Goal: Information Seeking & Learning: Learn about a topic

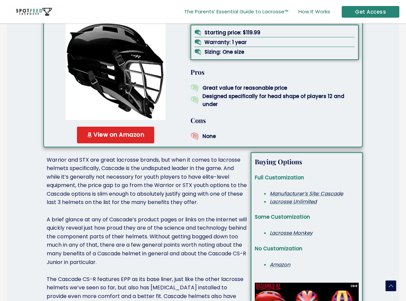
scroll to position [1766, 0]
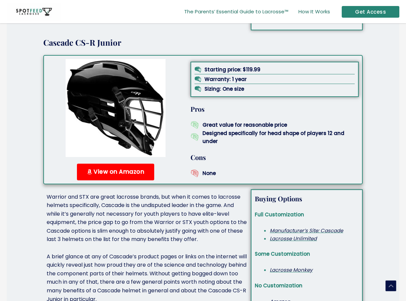
click at [107, 169] on span "View on Amazon" at bounding box center [119, 172] width 51 height 6
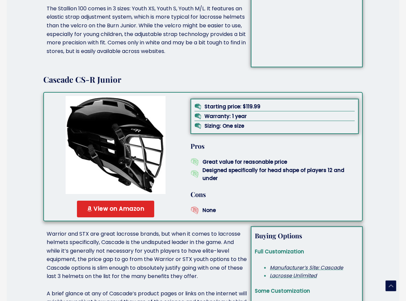
scroll to position [1733, 0]
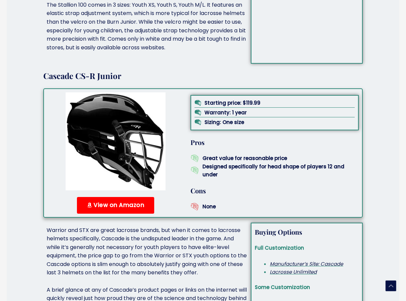
click at [115, 202] on span "View on Amazon" at bounding box center [119, 205] width 51 height 6
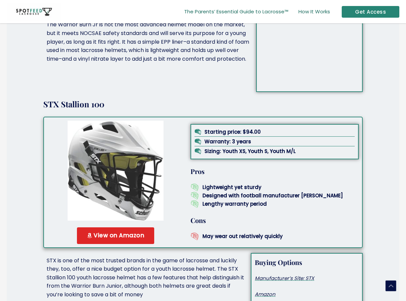
scroll to position [1266, 0]
